Goal: Go to known website: Access a specific website the user already knows

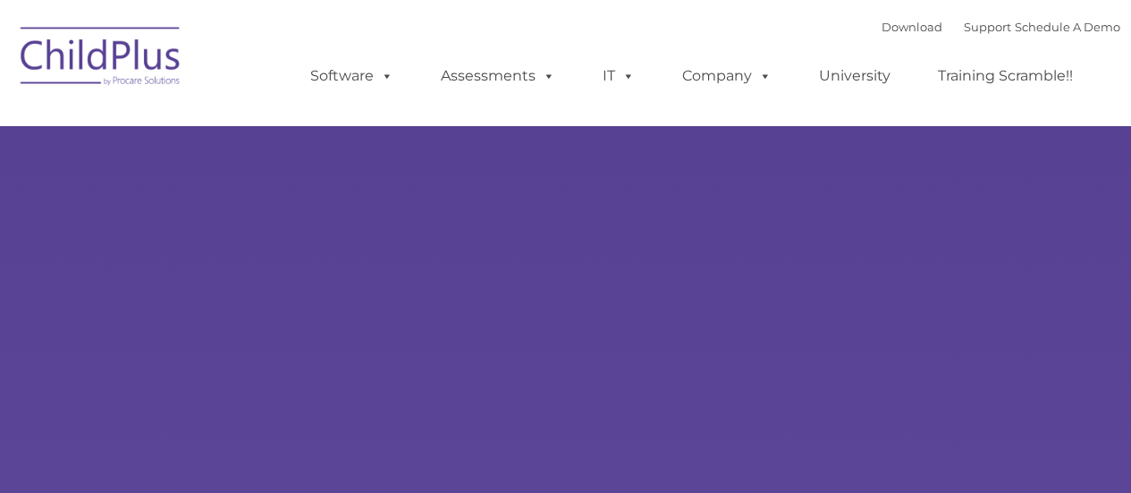
type input ""
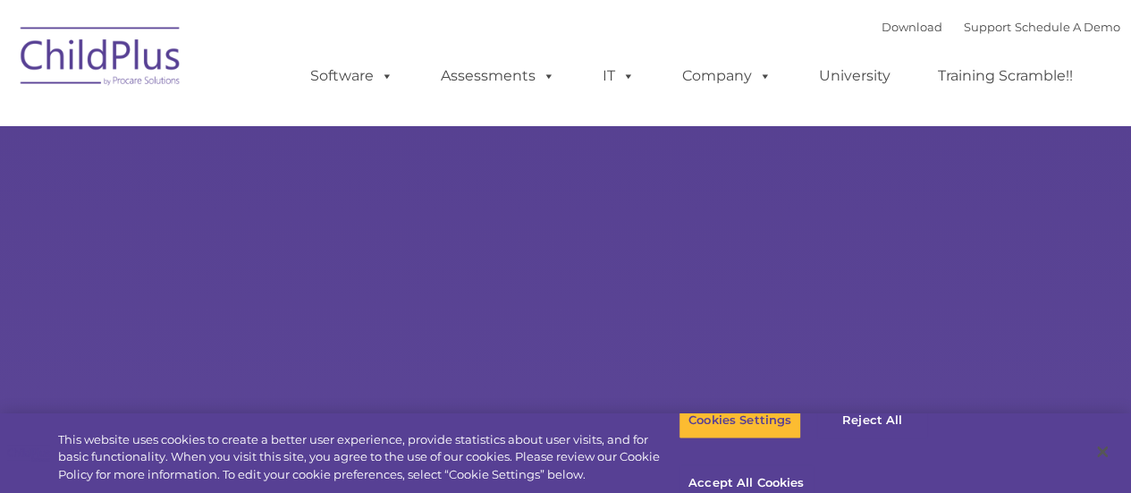
select select "MEDIUM"
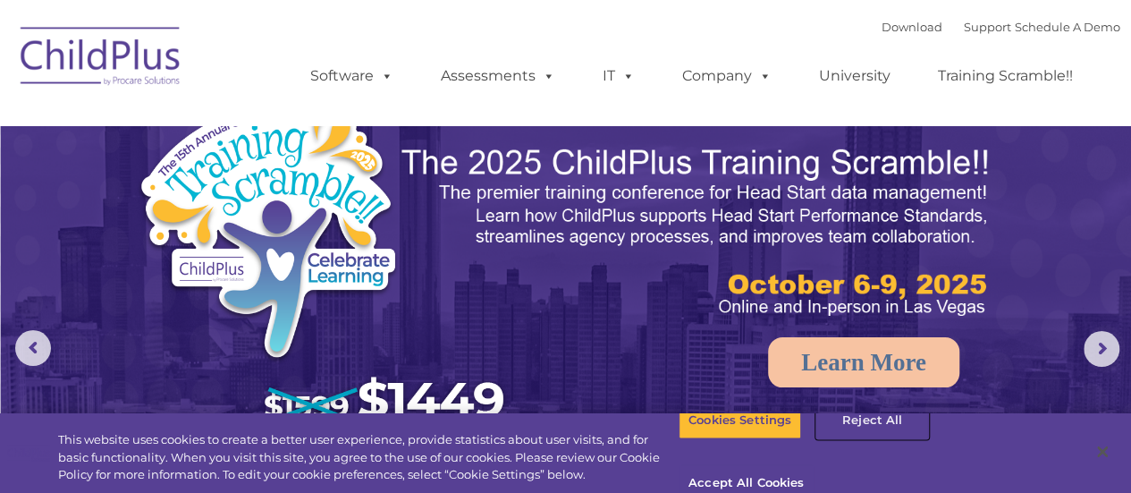
click at [873, 439] on button "Reject All" at bounding box center [872, 420] width 112 height 38
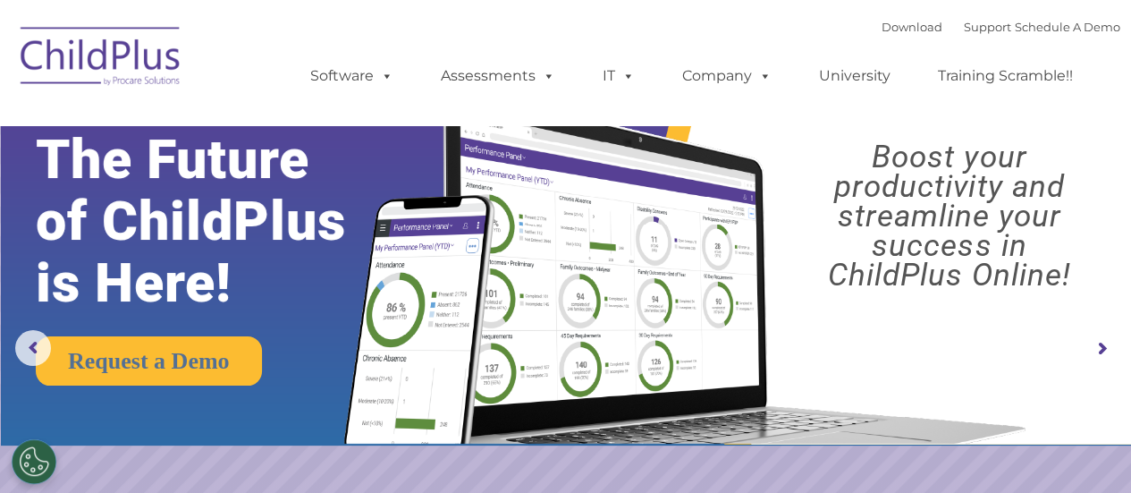
click at [1103, 341] on rs-arrow at bounding box center [1102, 349] width 36 height 36
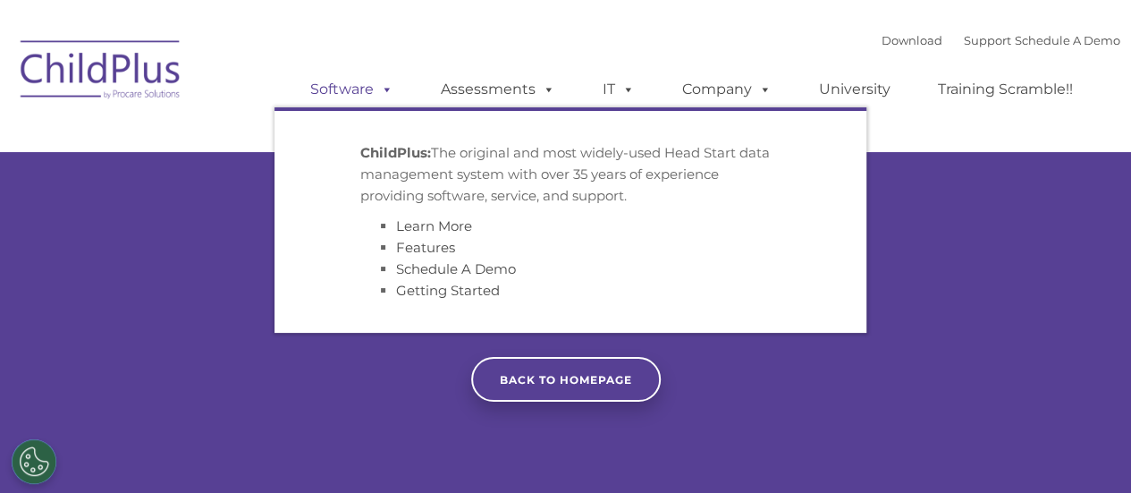
click at [390, 89] on span at bounding box center [384, 88] width 20 height 17
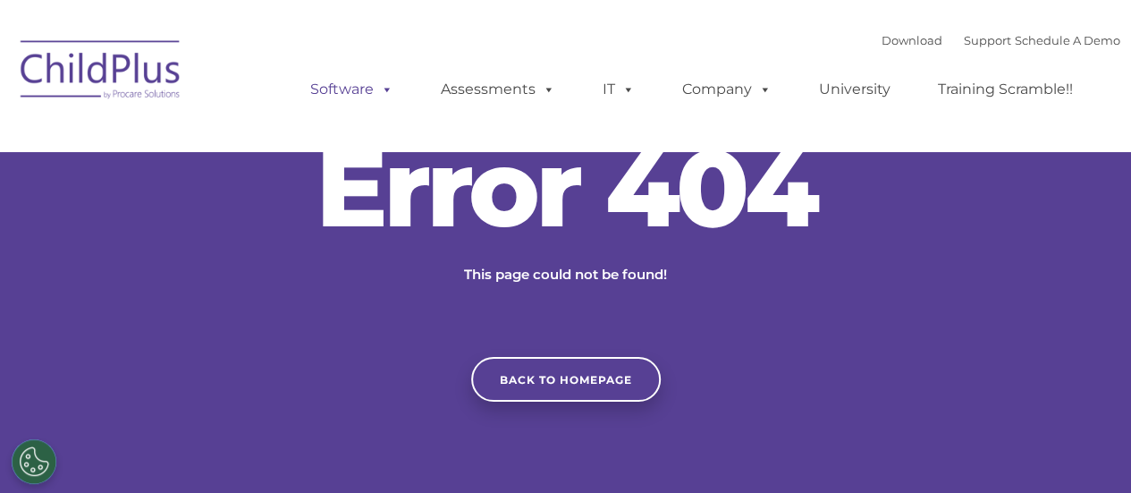
click at [390, 89] on span at bounding box center [384, 88] width 20 height 17
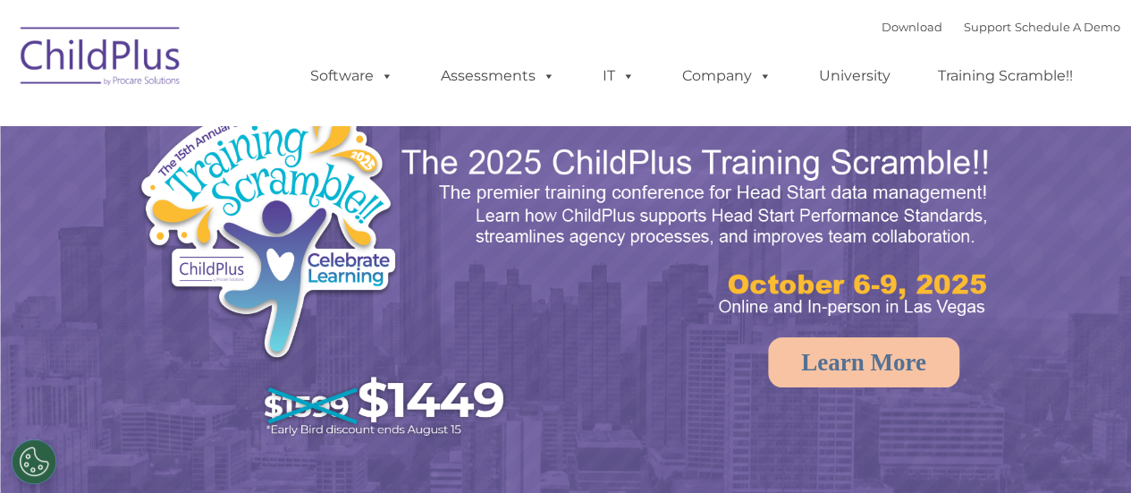
select select "MEDIUM"
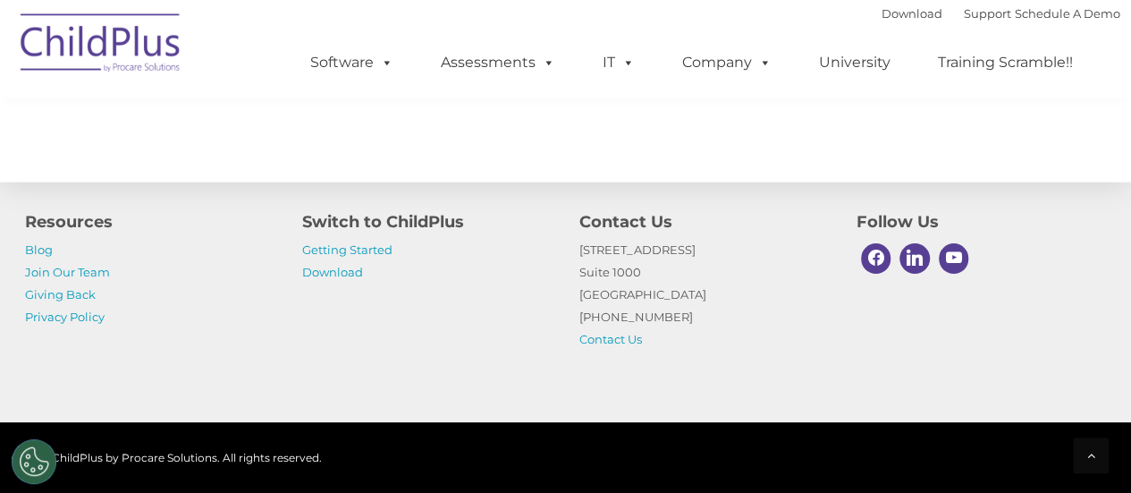
scroll to position [2181, 0]
